Goal: Contribute content: Contribute content

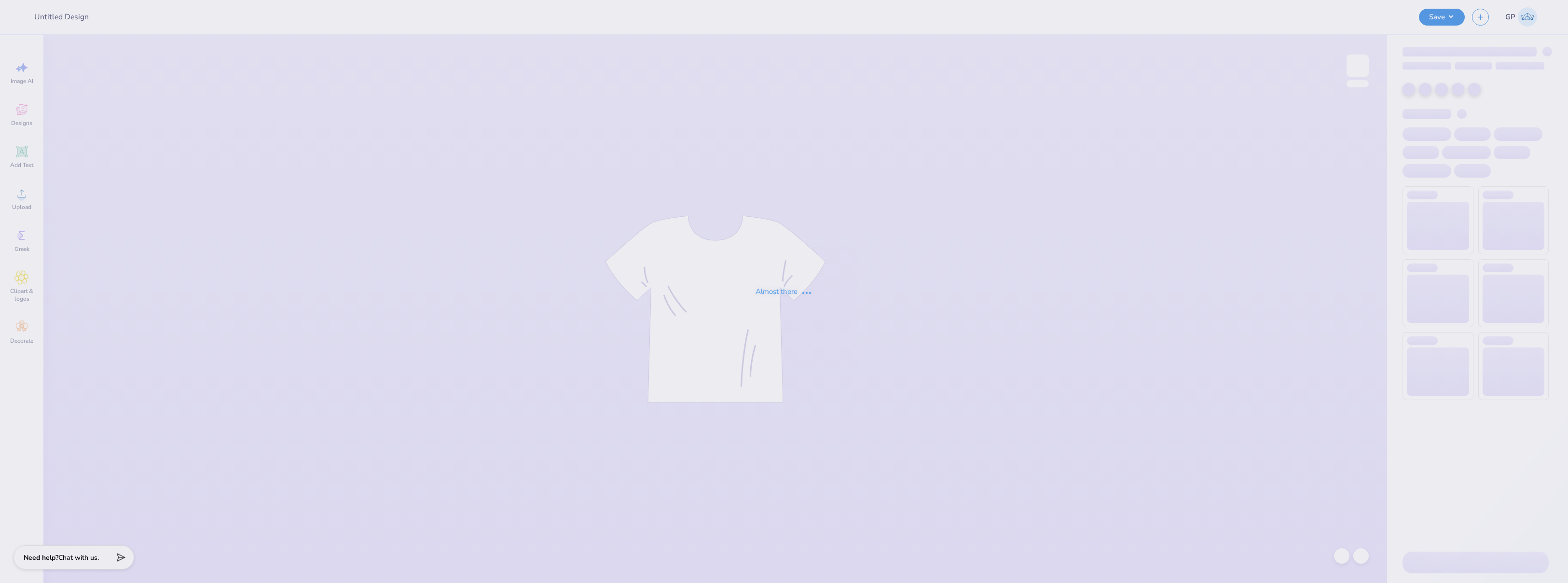
type input "Polos and Hats - Intelletec"
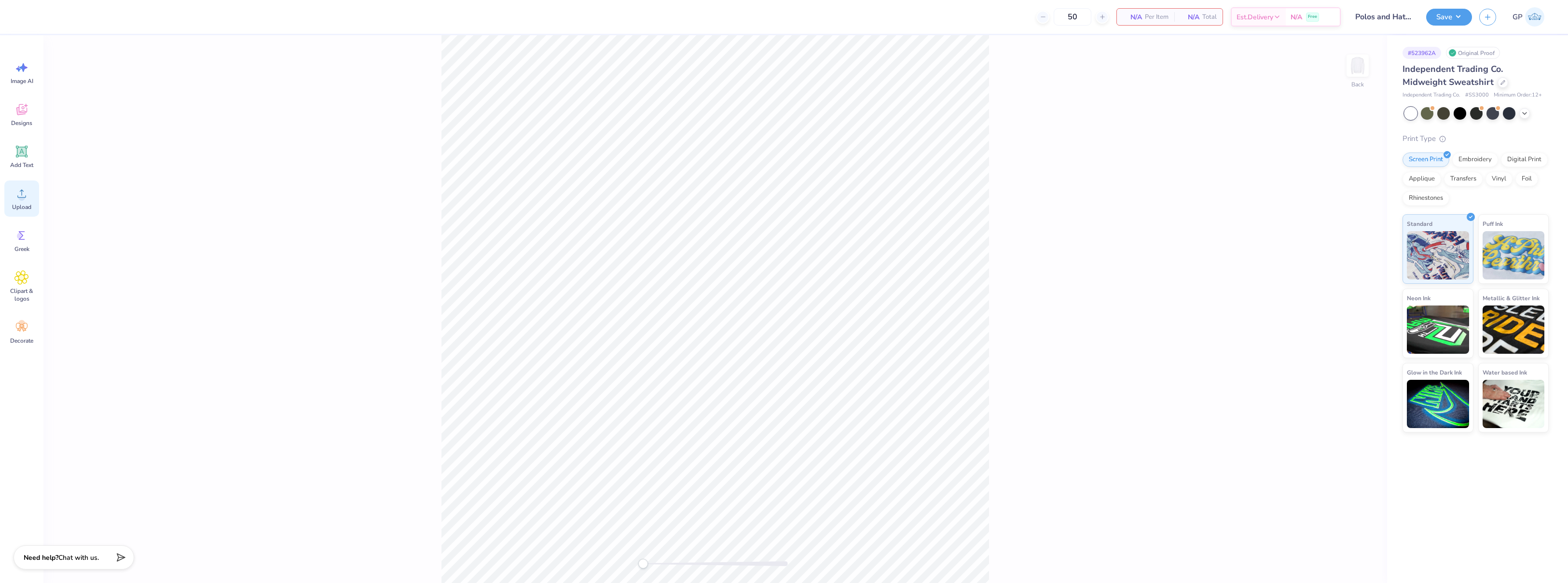
click at [31, 202] on div "Upload" at bounding box center [21, 198] width 35 height 36
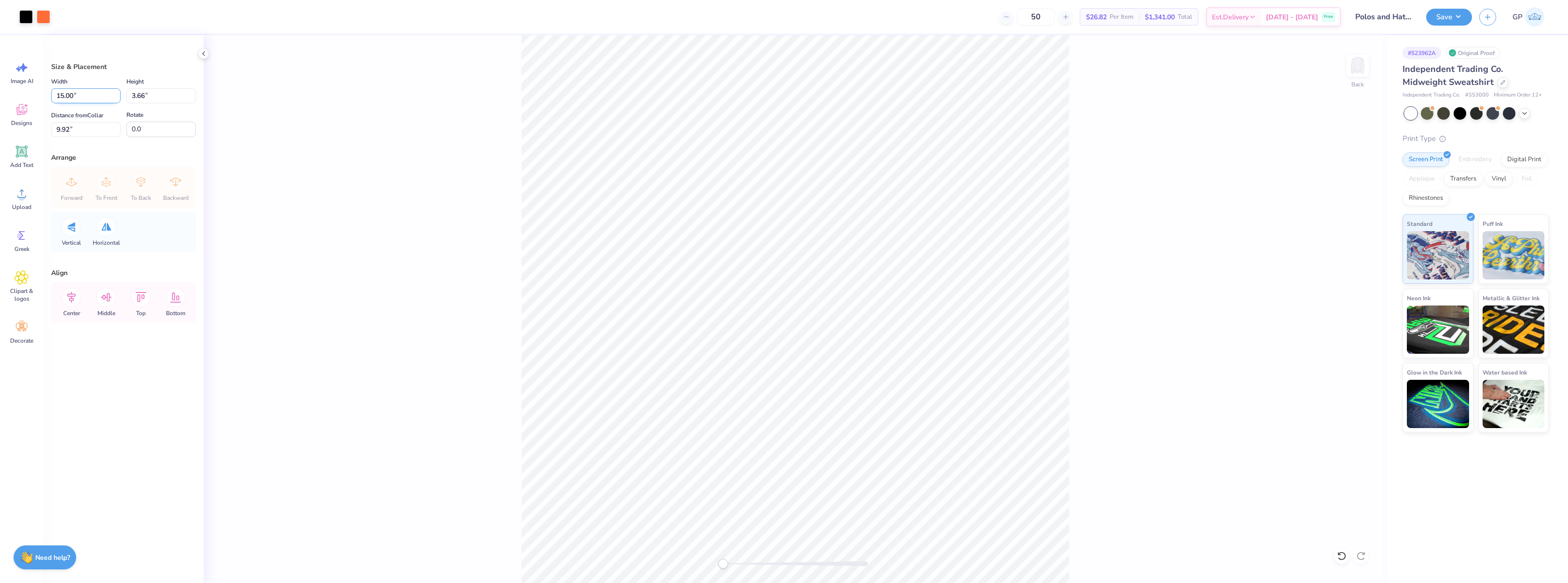
click at [85, 97] on input "15.00" at bounding box center [86, 96] width 69 height 15
type input "4.00"
type input "0.98"
type input "11.26"
click at [145, 125] on input "0.0" at bounding box center [161, 129] width 69 height 15
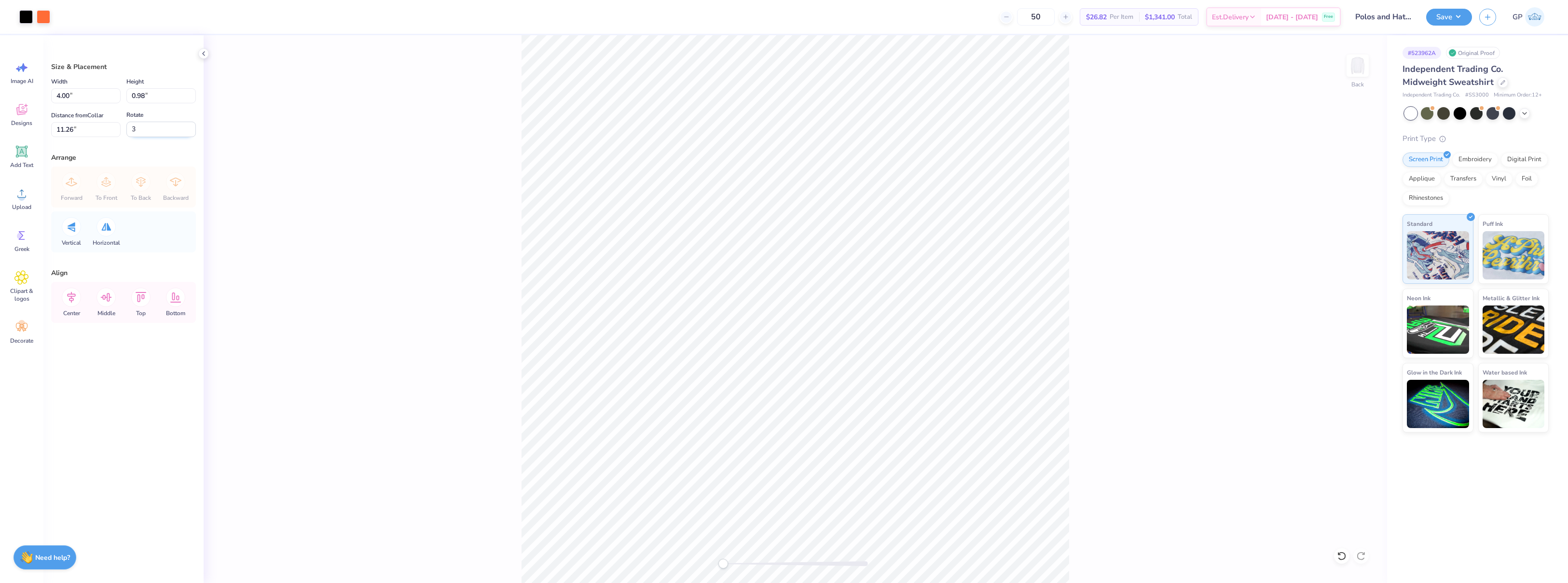
type input "3.0"
click at [89, 127] on input "11.26" at bounding box center [86, 130] width 69 height 15
type input "3"
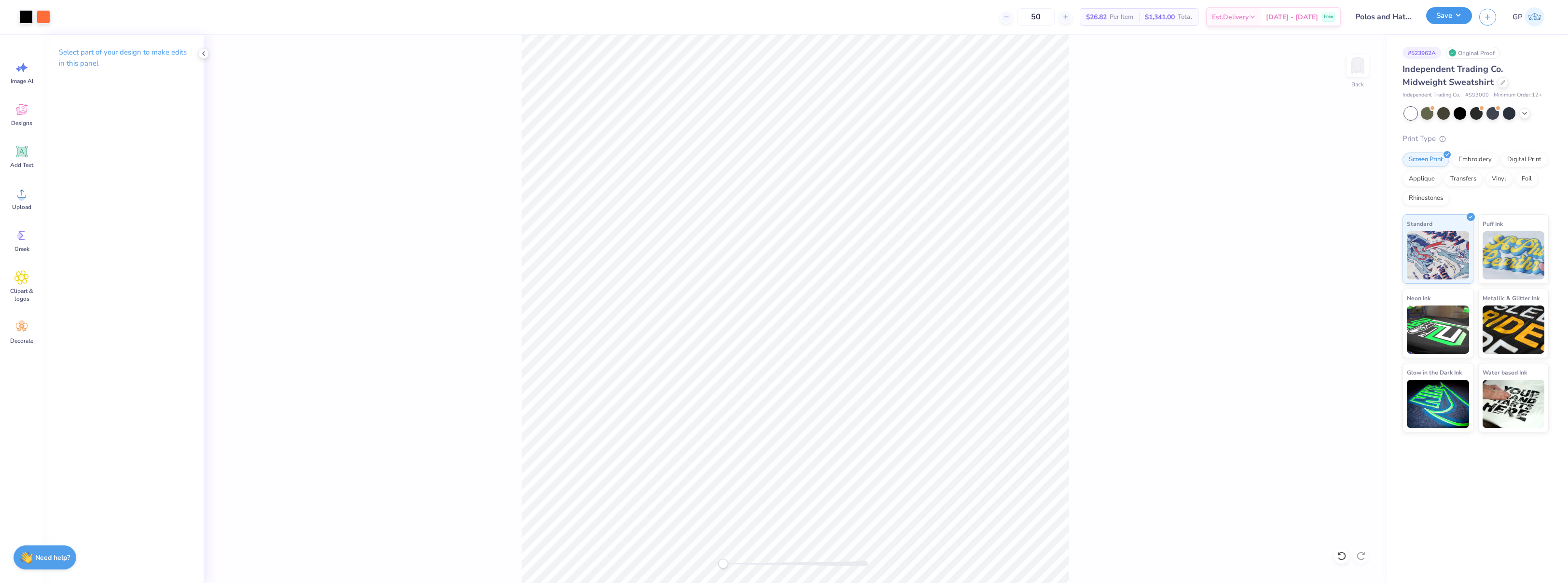
click at [1429, 14] on button "Save" at bounding box center [1449, 16] width 46 height 17
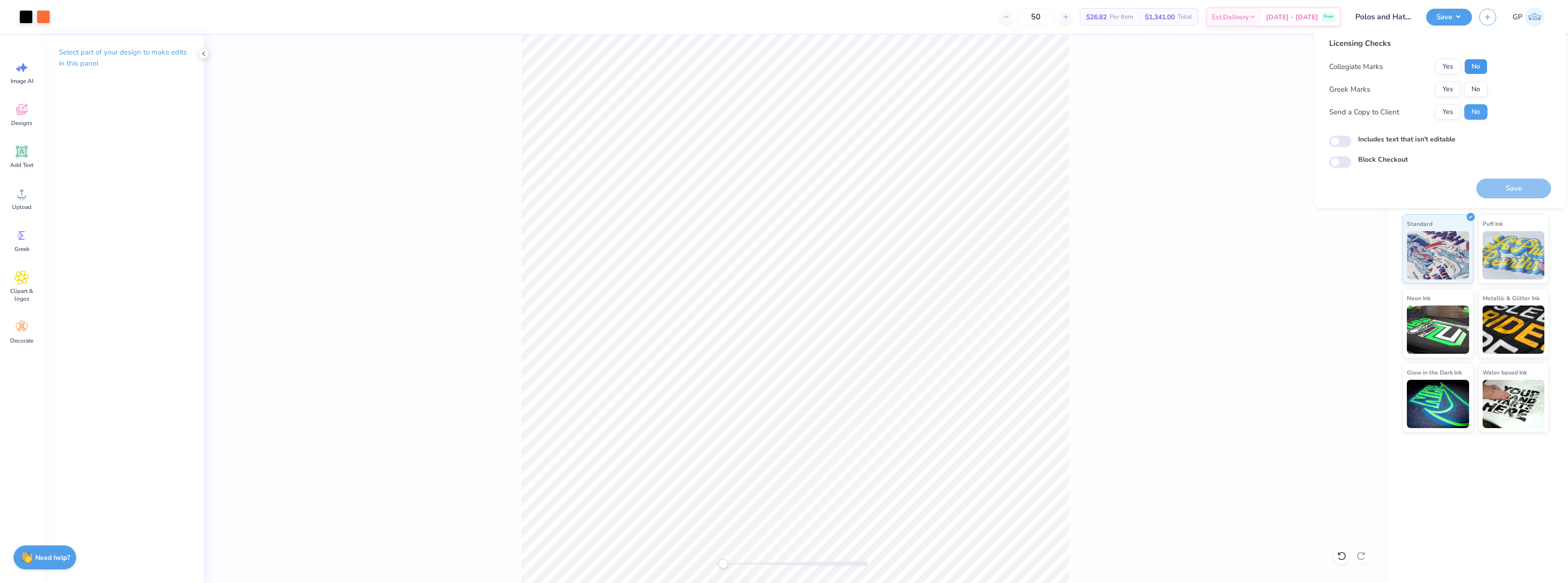
click at [1475, 71] on button "No" at bounding box center [1476, 66] width 23 height 15
click at [1478, 88] on button "No" at bounding box center [1476, 89] width 23 height 15
click at [1337, 141] on input "Includes text that isn't editable" at bounding box center [1340, 141] width 22 height 12
checkbox input "true"
click at [1509, 197] on button "Save" at bounding box center [1513, 188] width 75 height 19
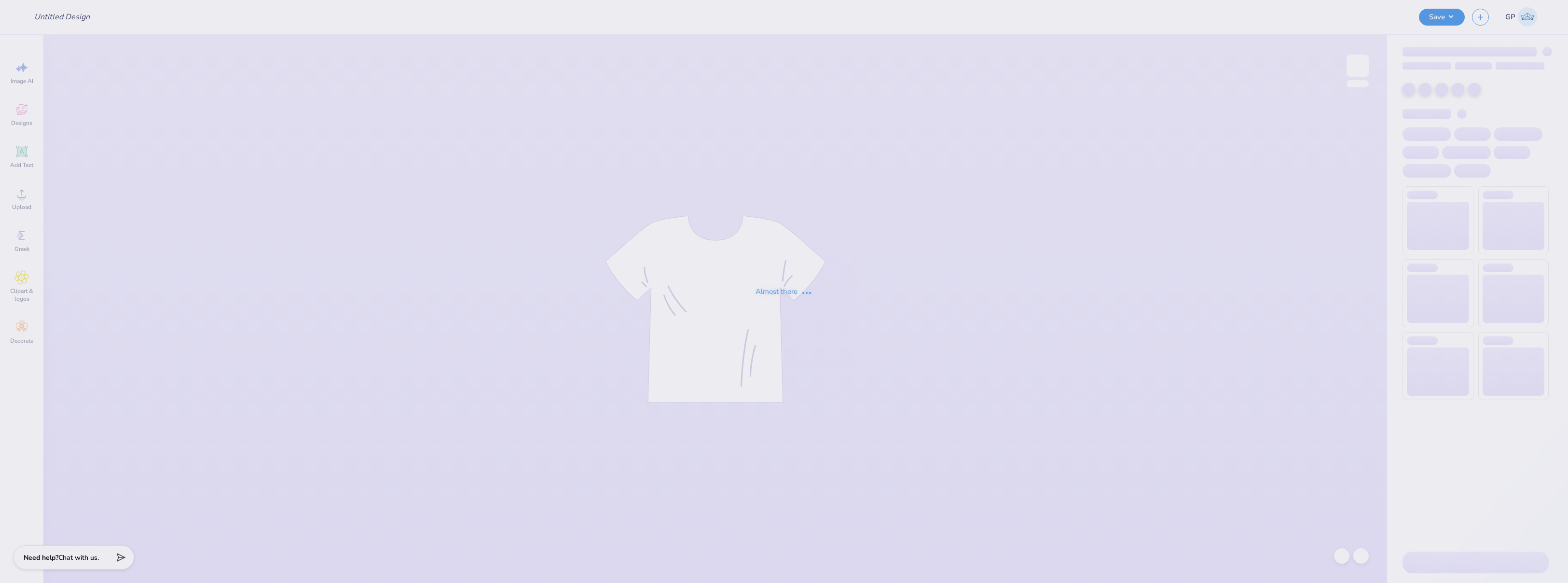
type input "Polos and Hats - Intelletec"
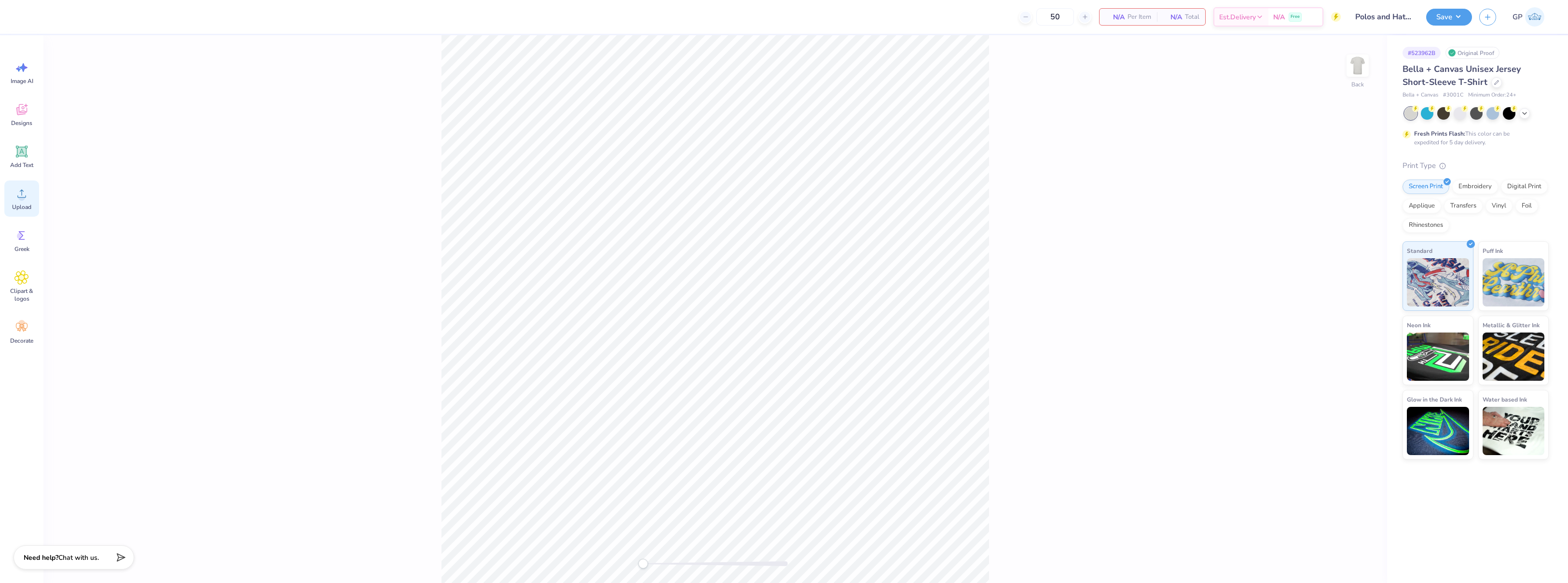
click at [30, 195] on div "Upload" at bounding box center [21, 198] width 35 height 36
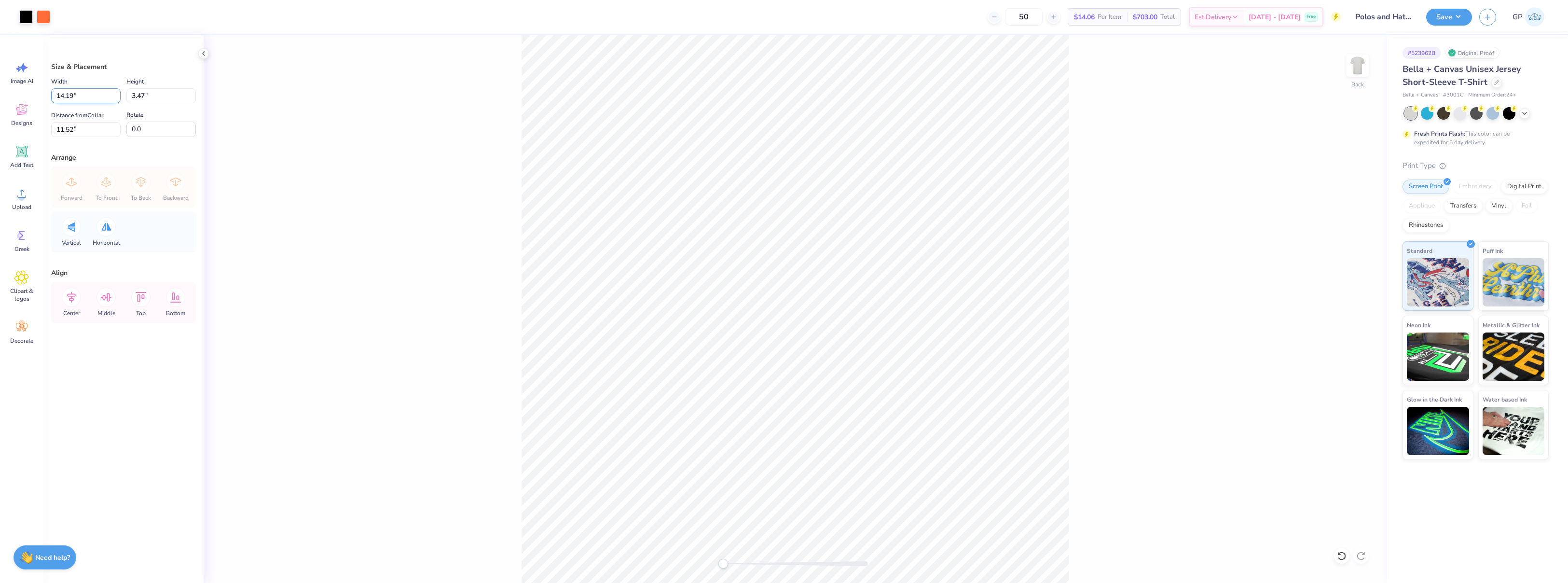
click at [94, 95] on input "14.19" at bounding box center [86, 96] width 69 height 15
type input "4.00"
type input "0.98"
click at [145, 132] on input "0.0" at bounding box center [161, 129] width 69 height 15
click at [95, 132] on input "12.76" at bounding box center [86, 130] width 69 height 15
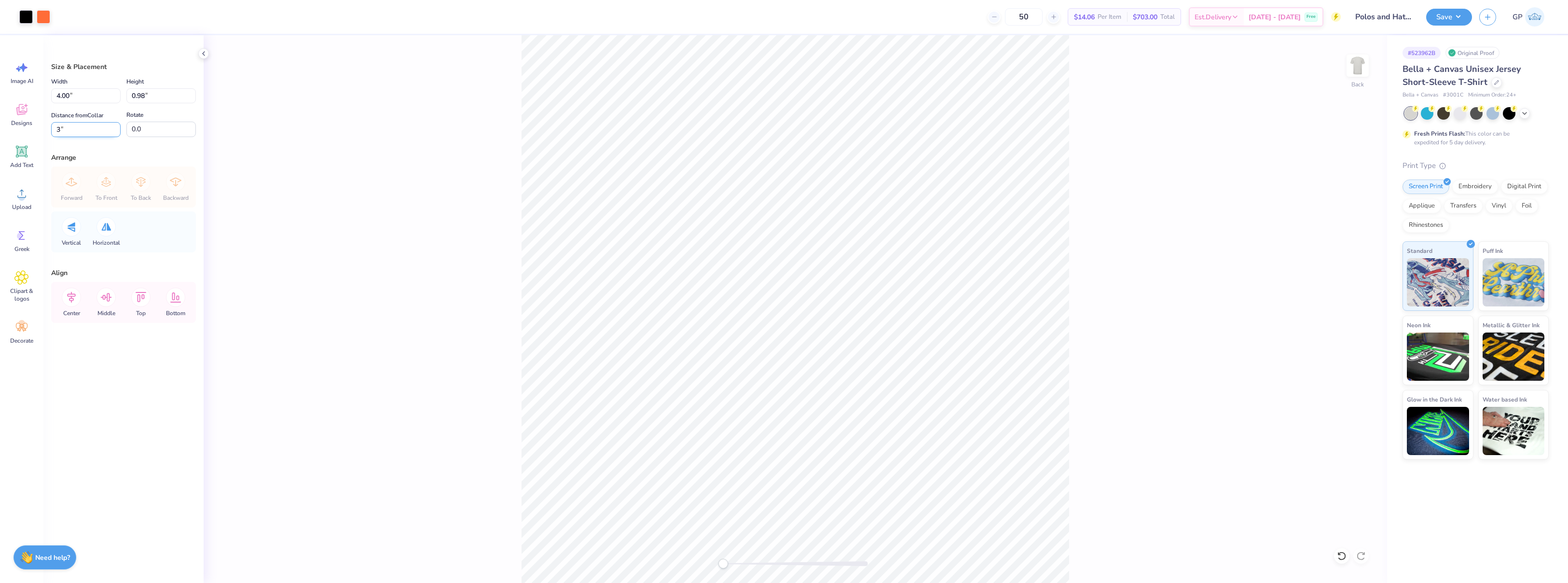
type input "3"
click at [1446, 23] on button "Save" at bounding box center [1449, 16] width 46 height 17
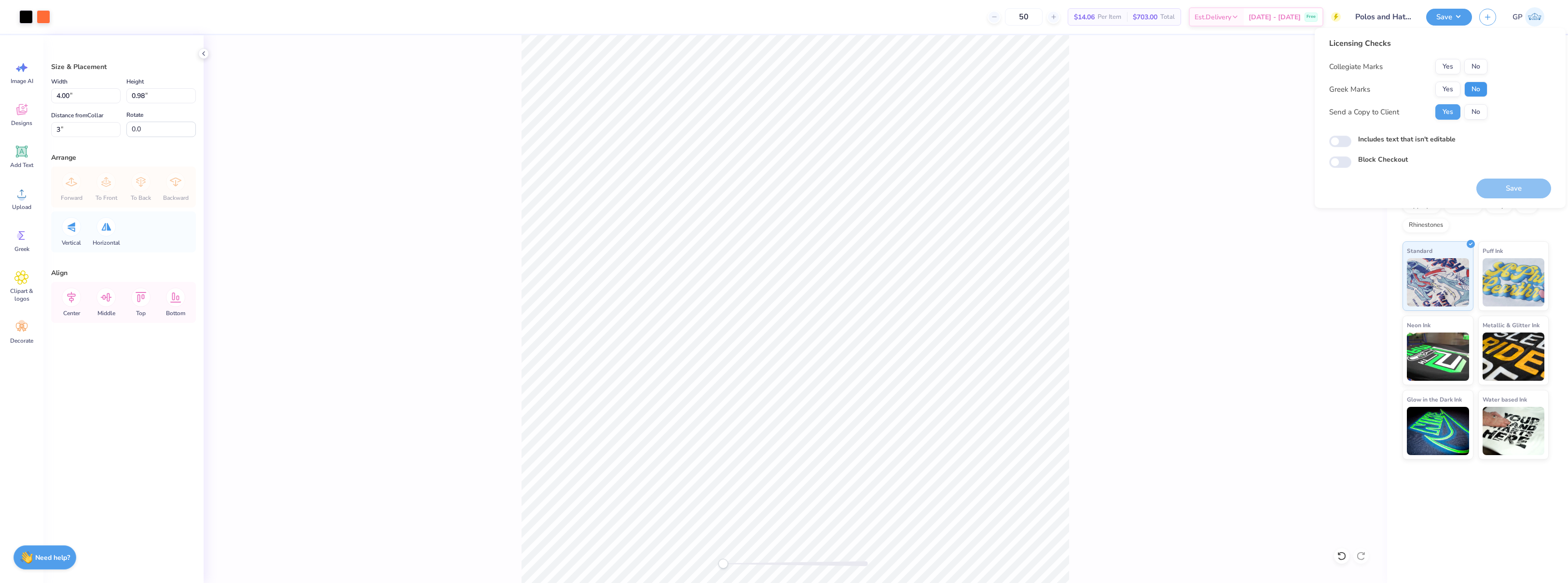
click at [1485, 87] on button "No" at bounding box center [1476, 89] width 23 height 15
click at [1477, 64] on button "No" at bounding box center [1476, 66] width 23 height 15
click at [1342, 143] on input "Includes text that isn't editable" at bounding box center [1340, 141] width 22 height 12
checkbox input "true"
click at [1483, 187] on button "Save" at bounding box center [1513, 188] width 75 height 19
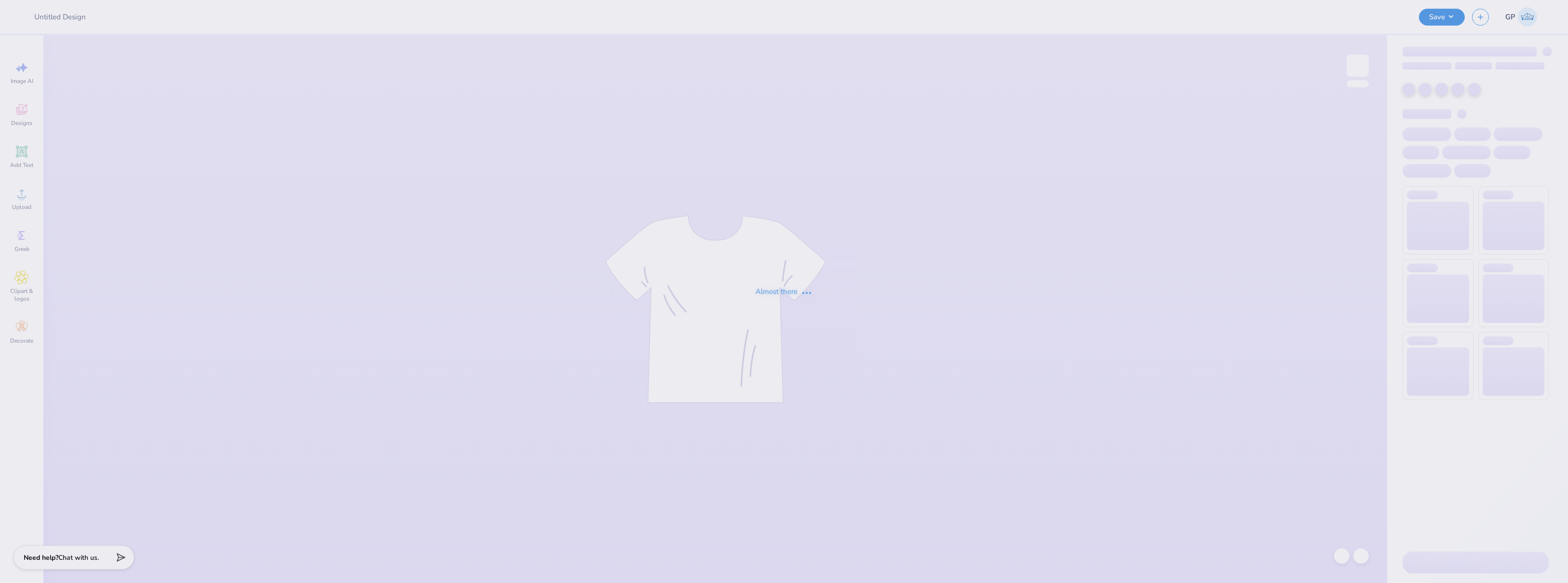
type input "kappa sweatpants 3"
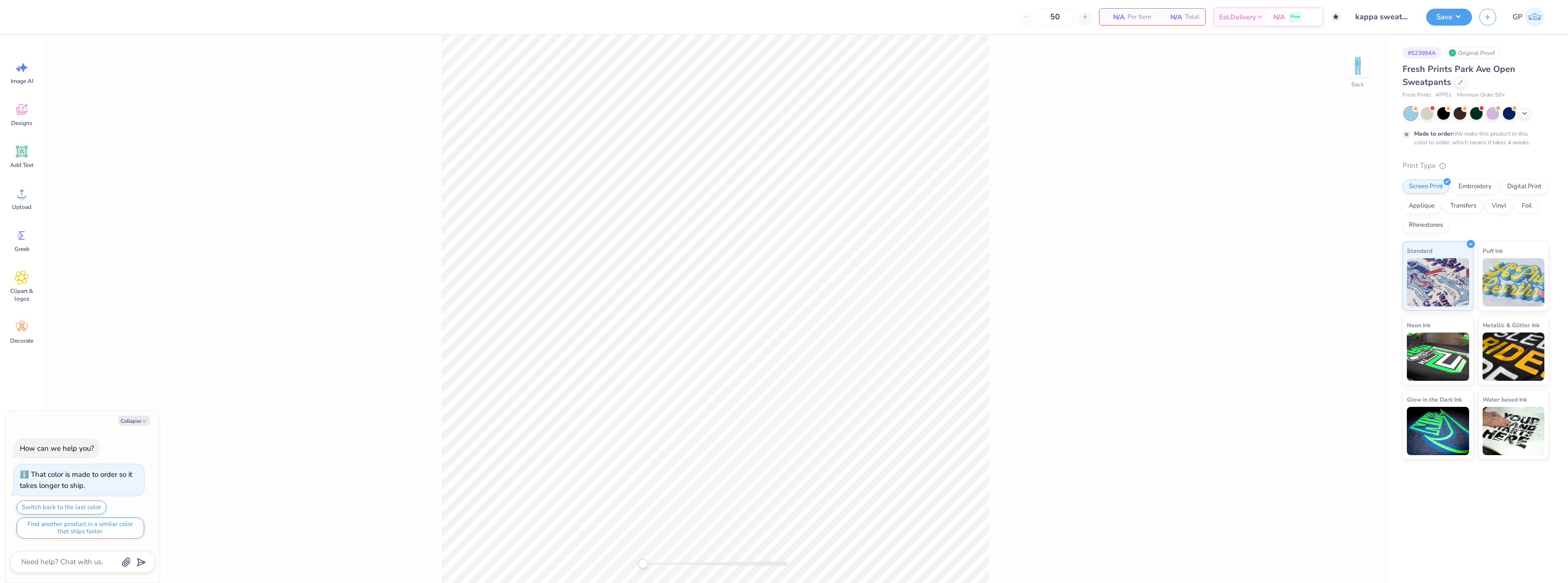
type textarea "x"
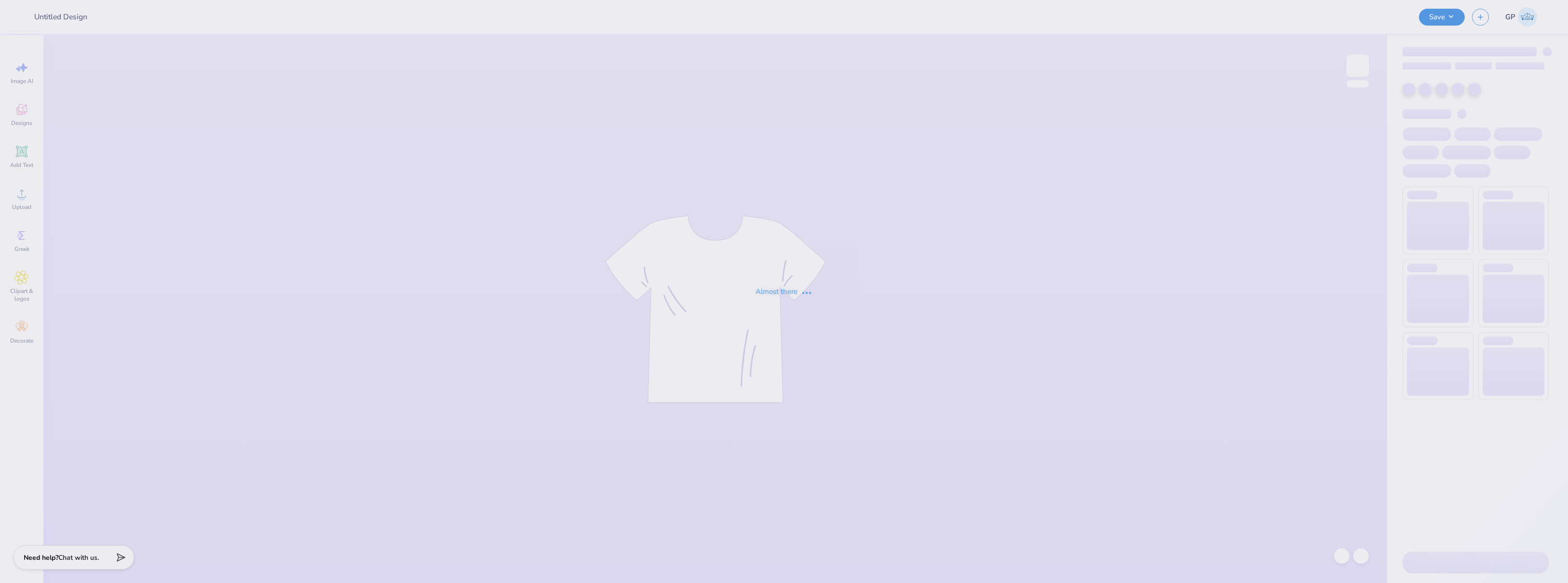
type input "kappa sweatpants 3"
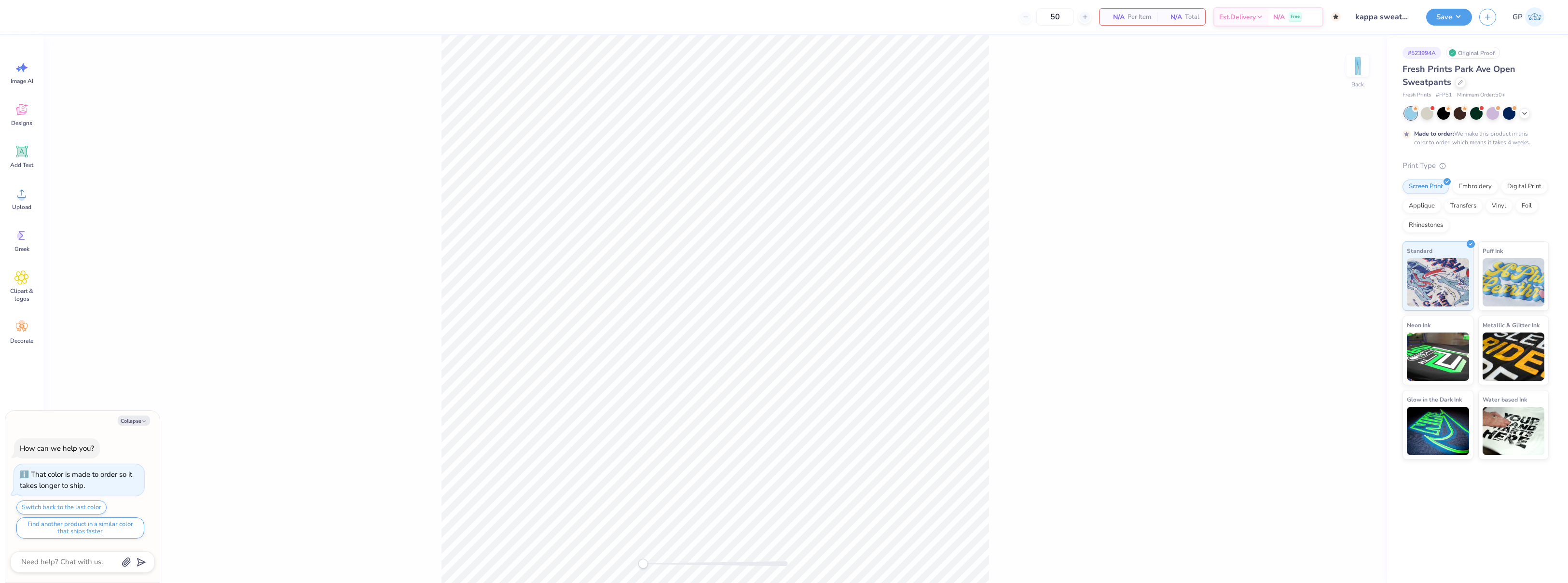
click at [635, 559] on div "Back" at bounding box center [715, 309] width 1343 height 548
type textarea "x"
